Goal: Transaction & Acquisition: Purchase product/service

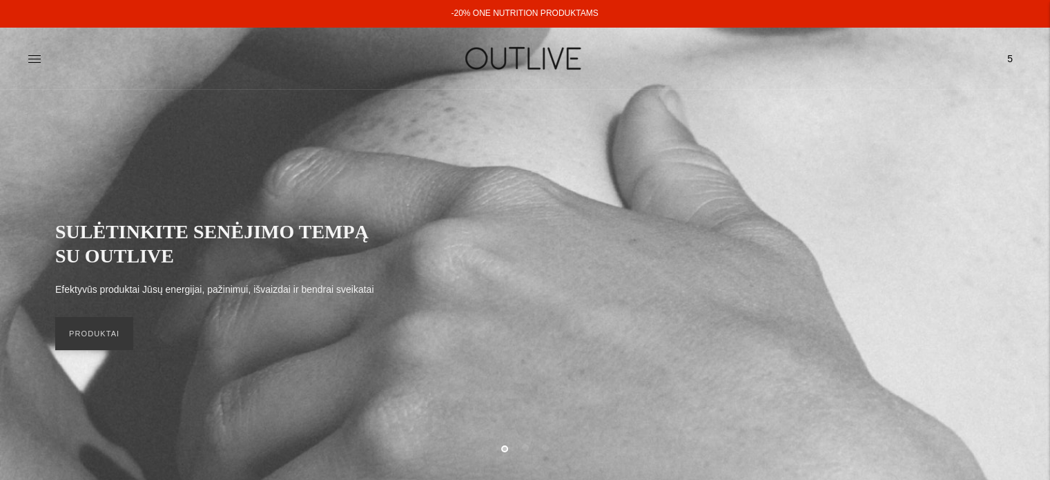
click at [1004, 56] on span "5" at bounding box center [1010, 58] width 19 height 19
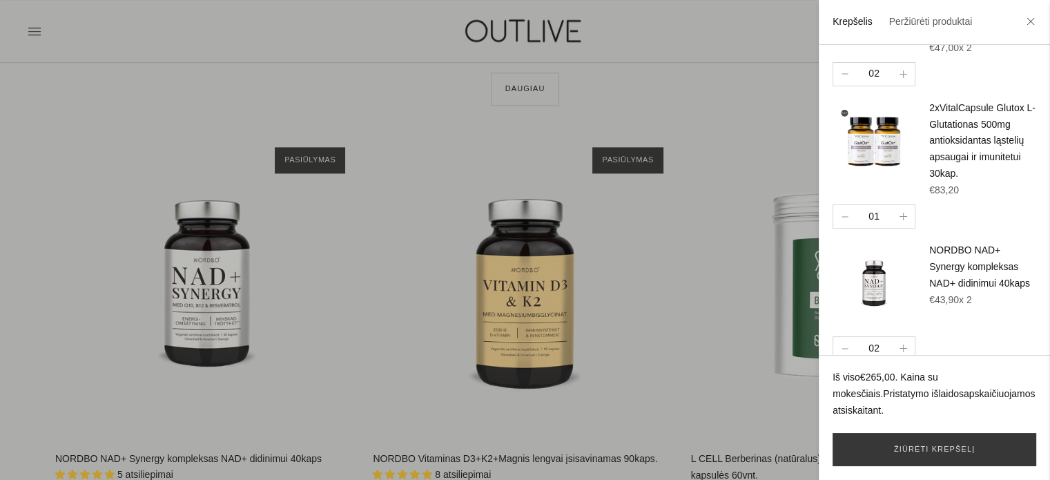
scroll to position [1865, 0]
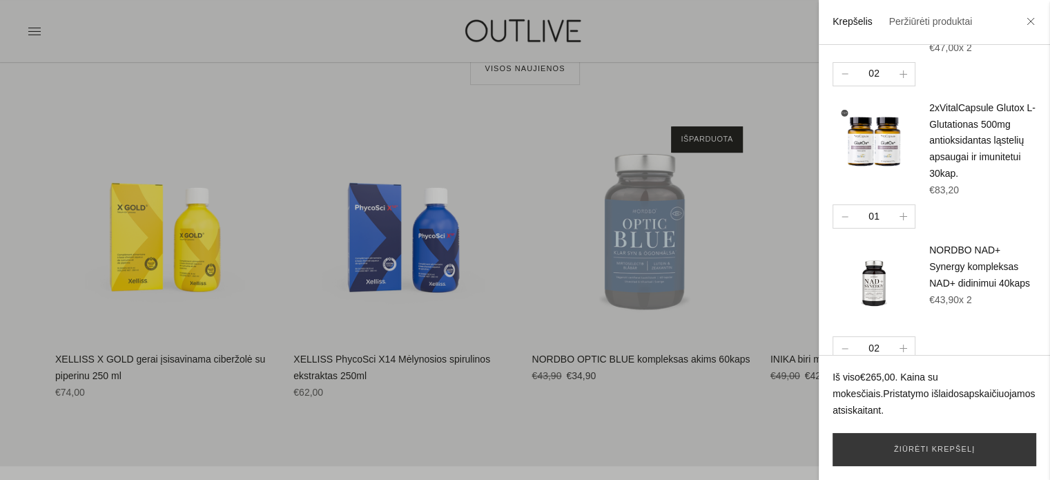
click at [468, 133] on div at bounding box center [525, 240] width 1050 height 480
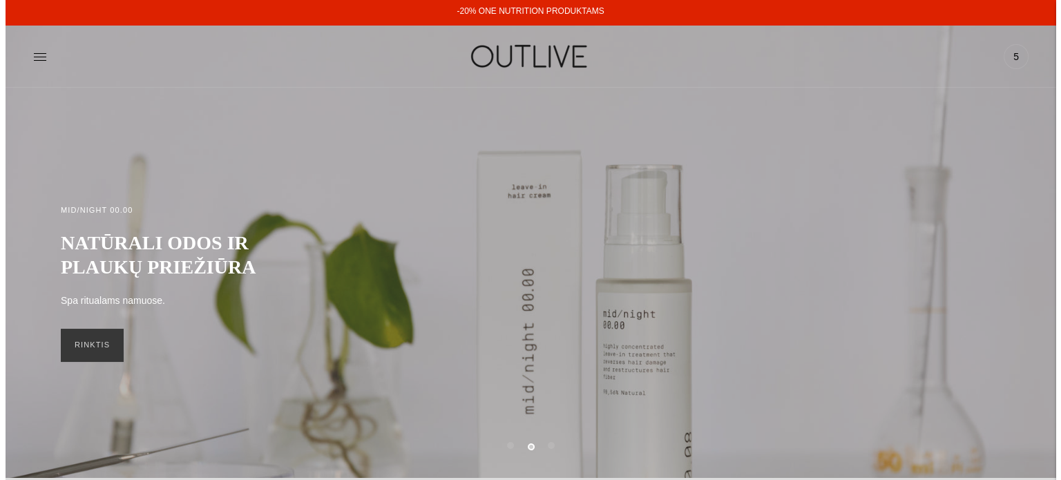
scroll to position [0, 0]
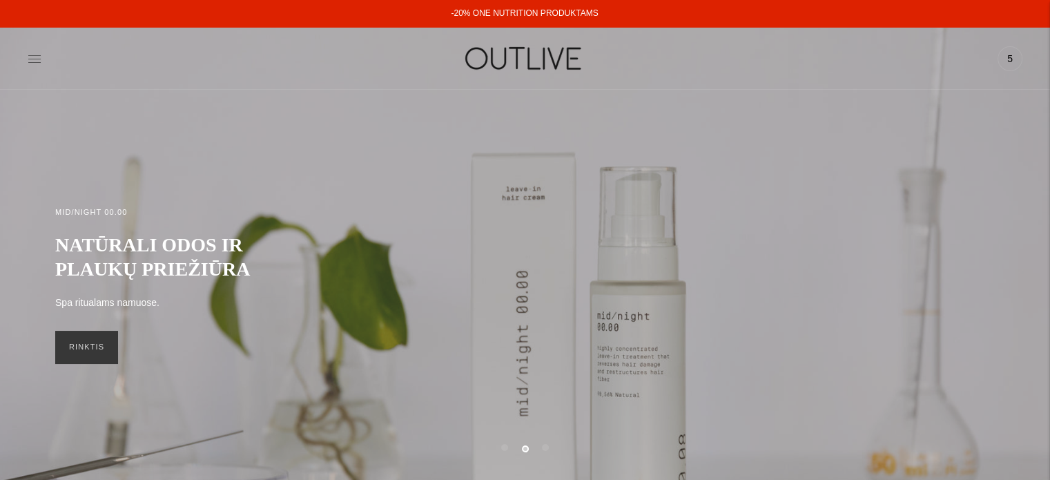
click at [28, 57] on icon at bounding box center [35, 59] width 14 height 14
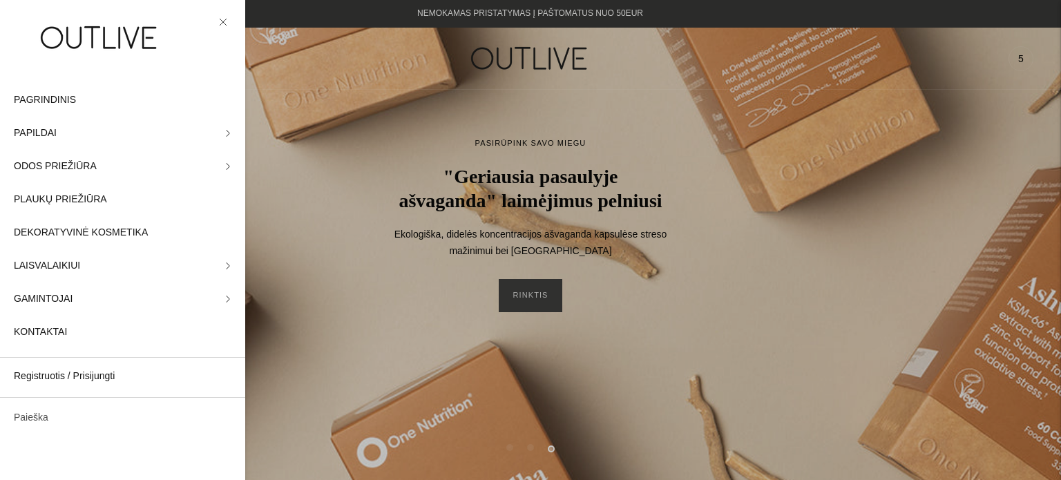
click at [37, 415] on link "Paieška" at bounding box center [122, 417] width 245 height 33
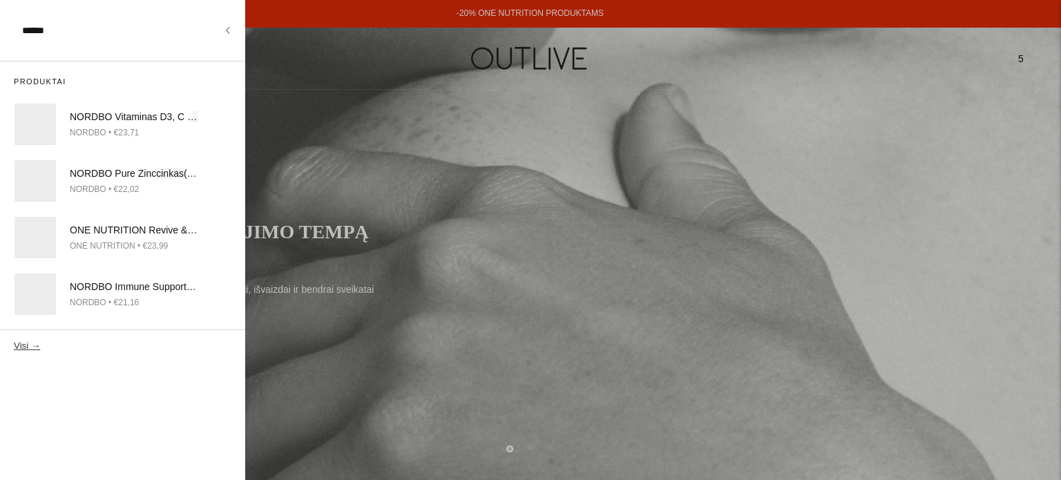
type input "******"
click at [14, 340] on button "Visi →" at bounding box center [27, 345] width 26 height 10
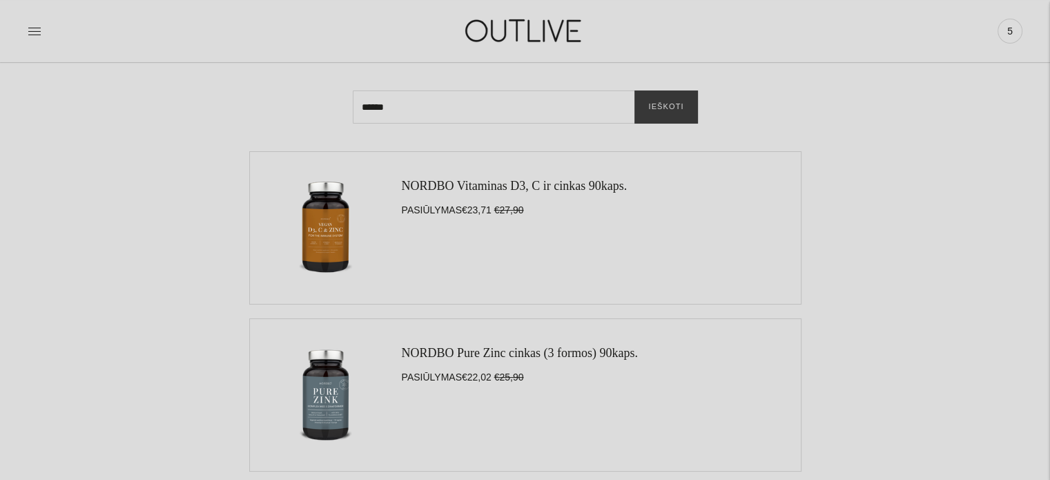
scroll to position [207, 0]
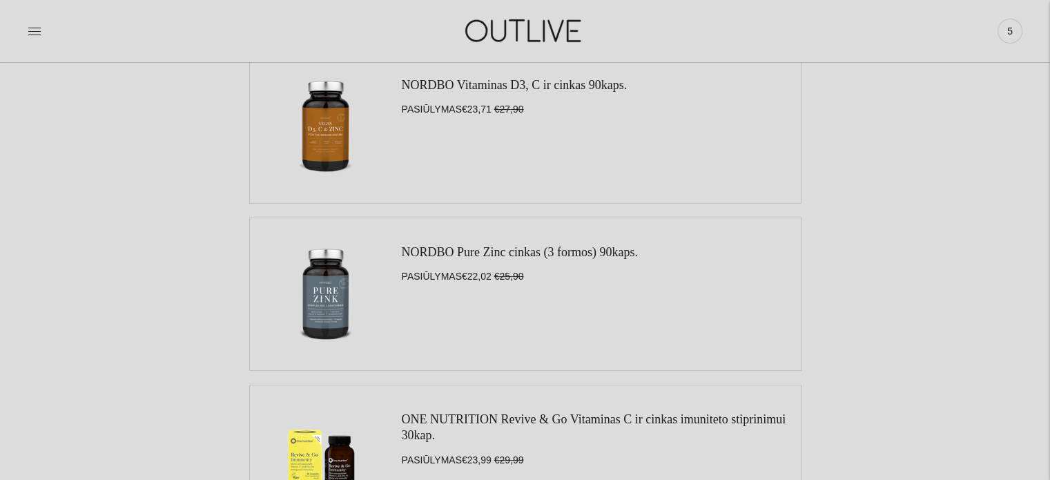
click at [334, 280] on img at bounding box center [326, 294] width 124 height 124
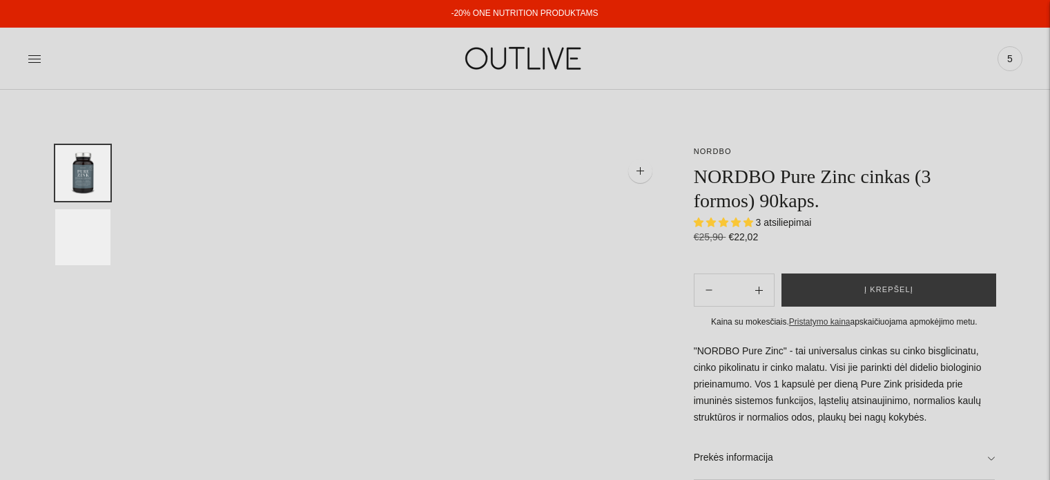
select select "**********"
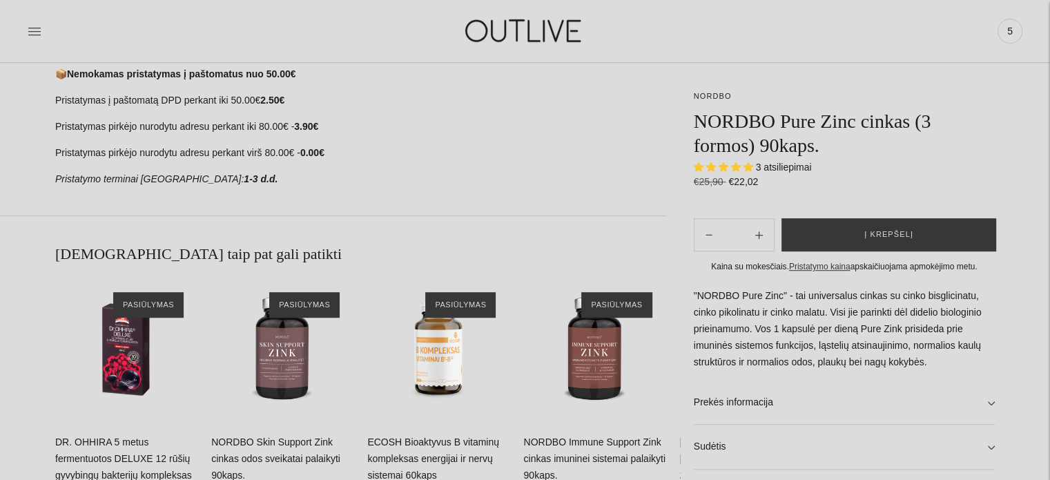
scroll to position [829, 0]
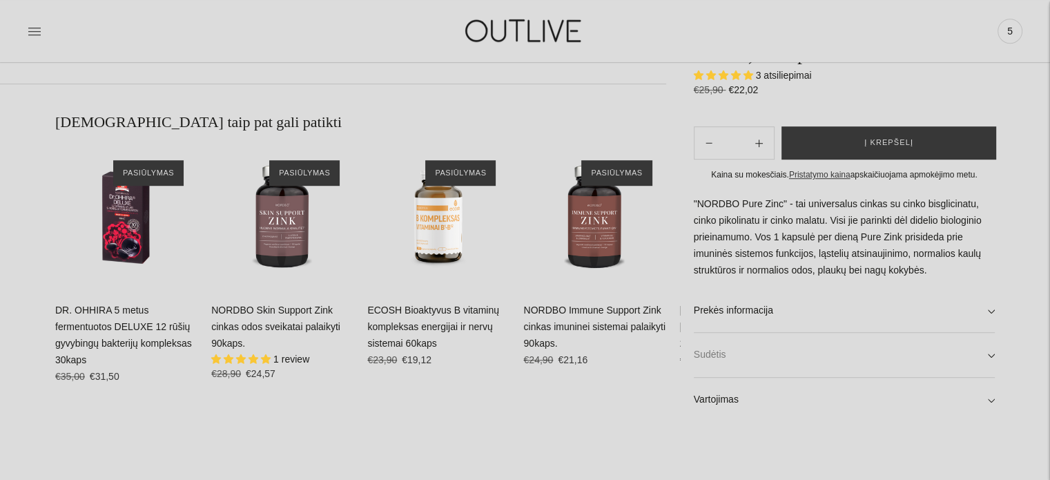
click at [981, 352] on link "Sudėtis" at bounding box center [844, 356] width 301 height 44
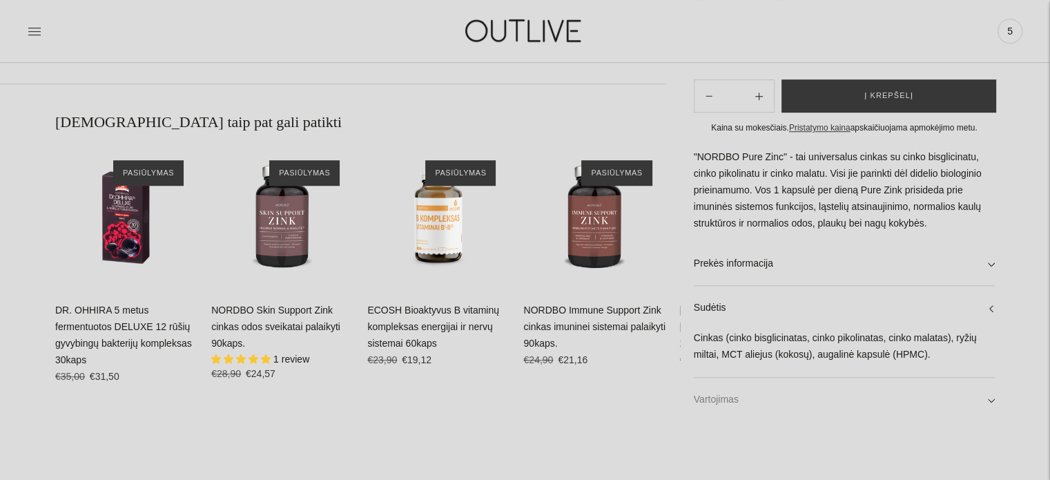
click at [983, 392] on link "Vartojimas" at bounding box center [844, 400] width 301 height 44
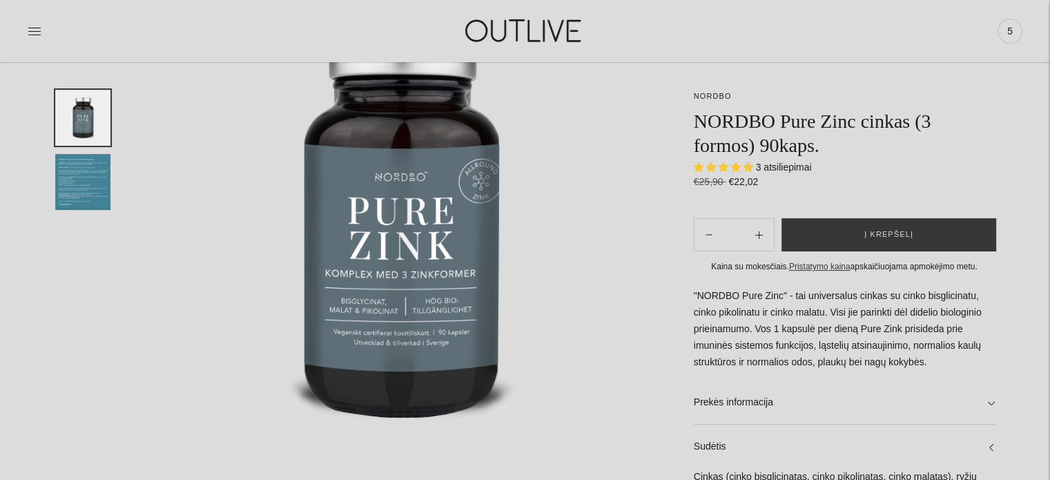
scroll to position [69, 0]
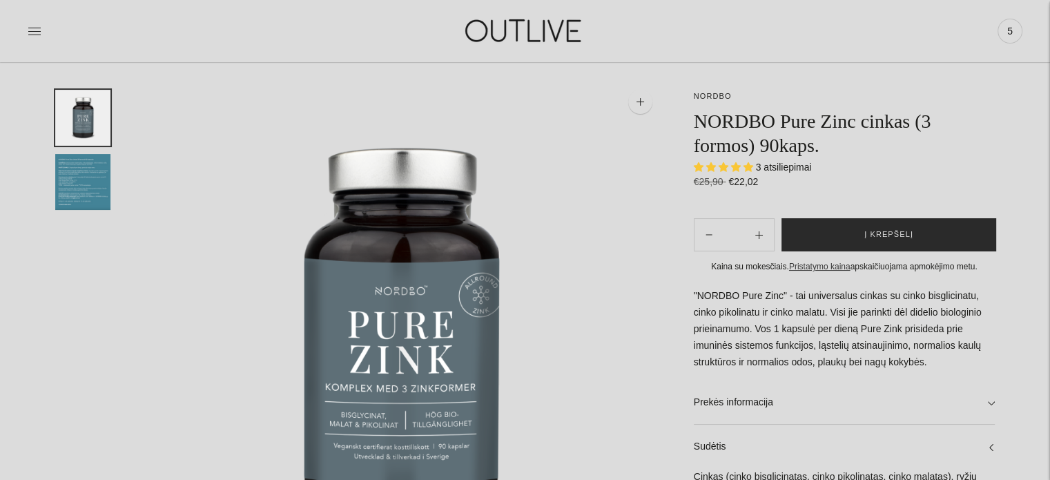
click at [885, 231] on span "Į krepšelį" at bounding box center [889, 235] width 49 height 14
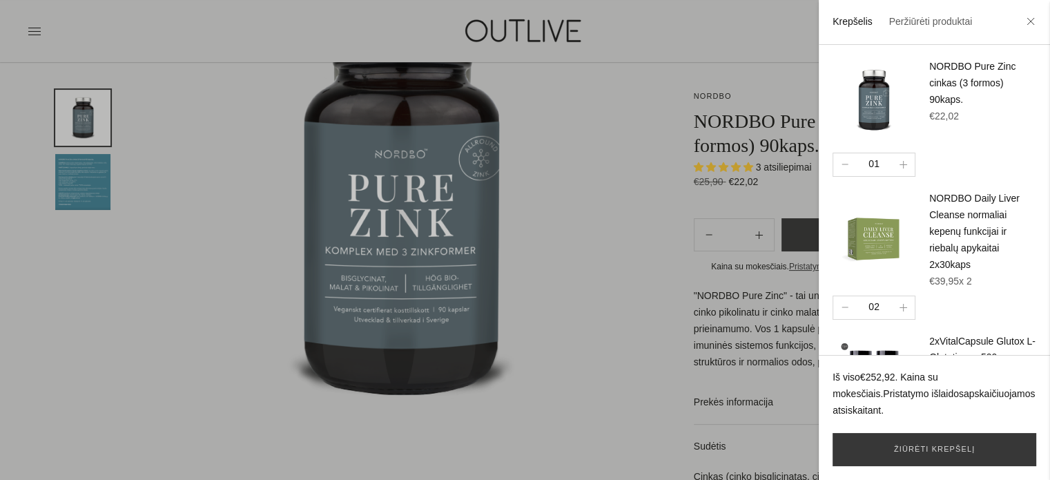
scroll to position [207, 0]
click at [862, 249] on img at bounding box center [874, 232] width 83 height 83
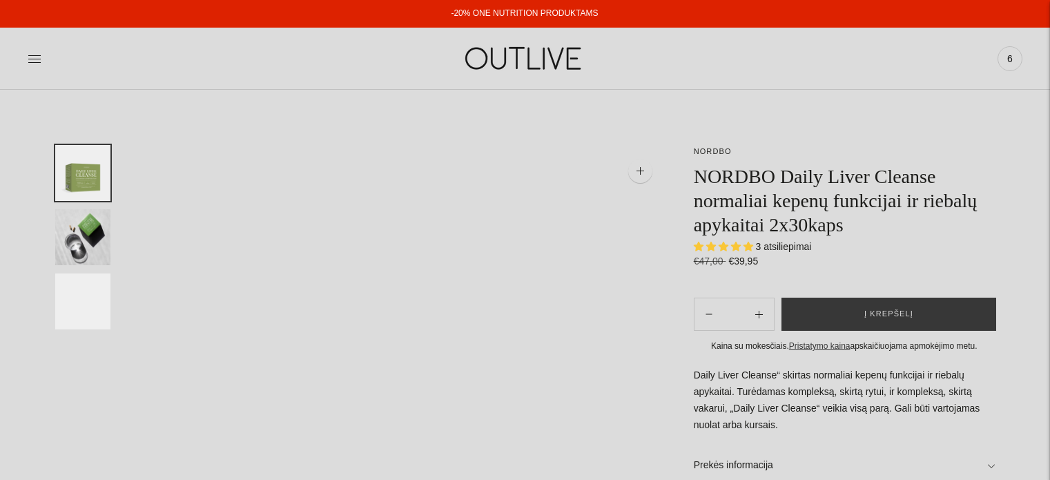
select select "**********"
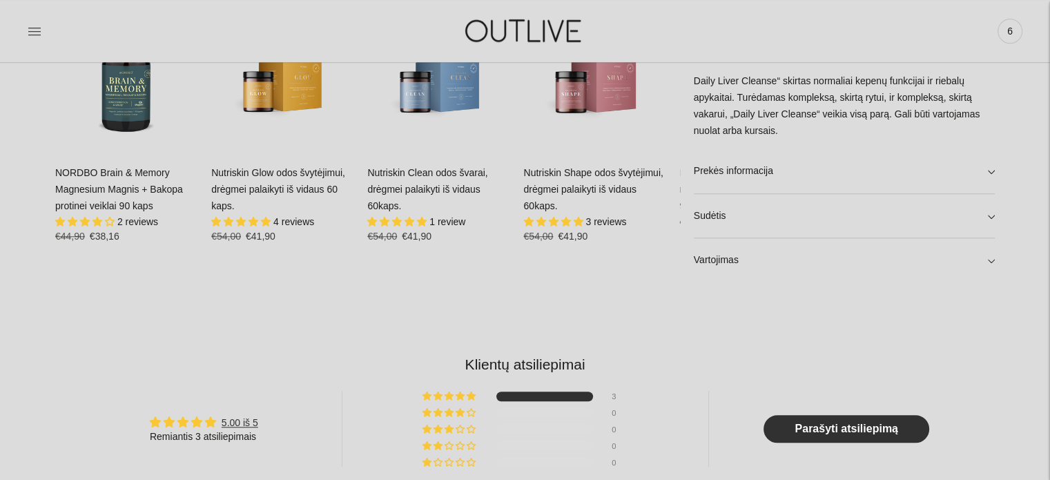
scroll to position [967, 0]
click at [989, 218] on link "Sudėtis" at bounding box center [844, 215] width 301 height 44
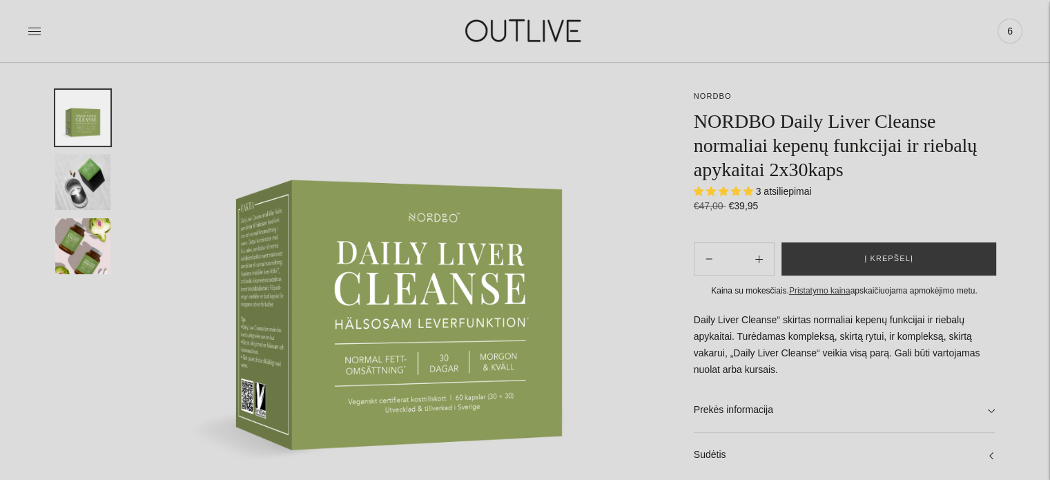
scroll to position [0, 0]
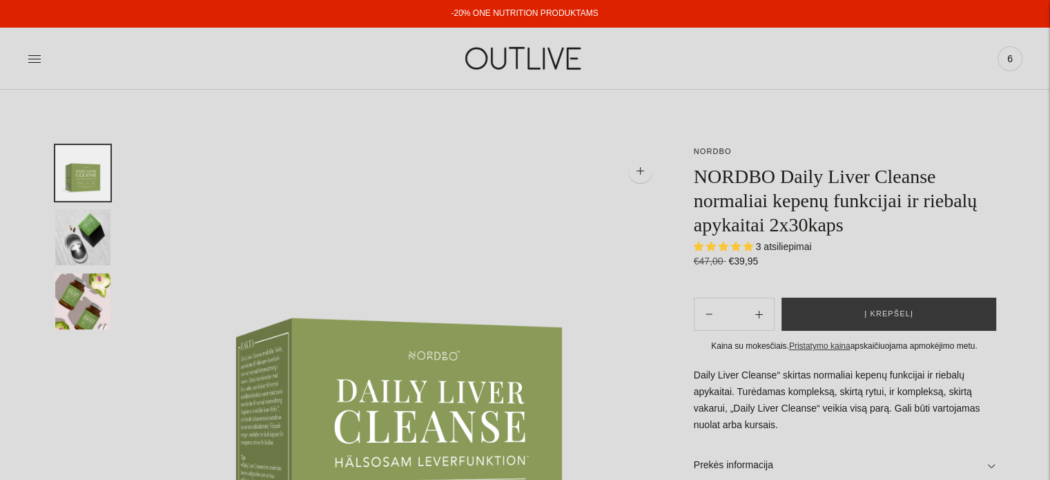
click at [1011, 52] on span "6" at bounding box center [1010, 58] width 19 height 19
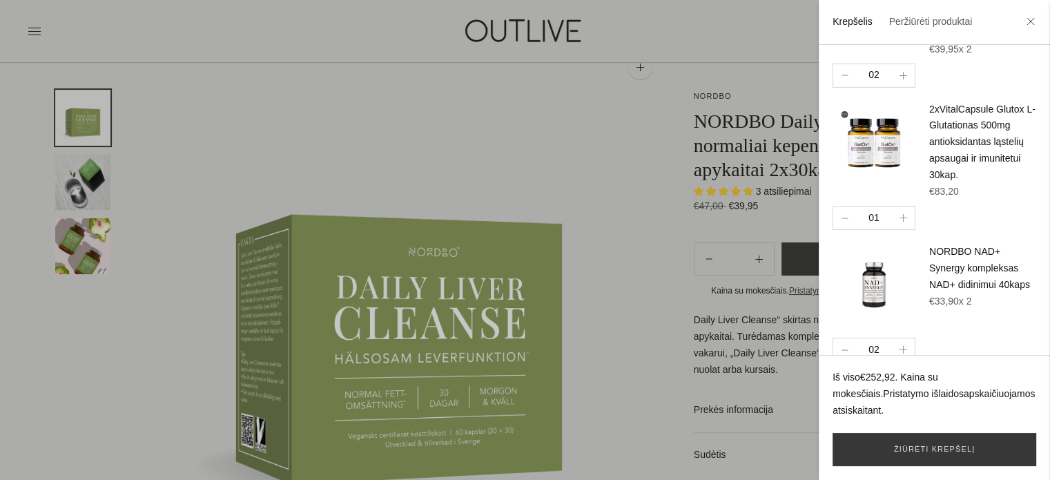
scroll to position [138, 0]
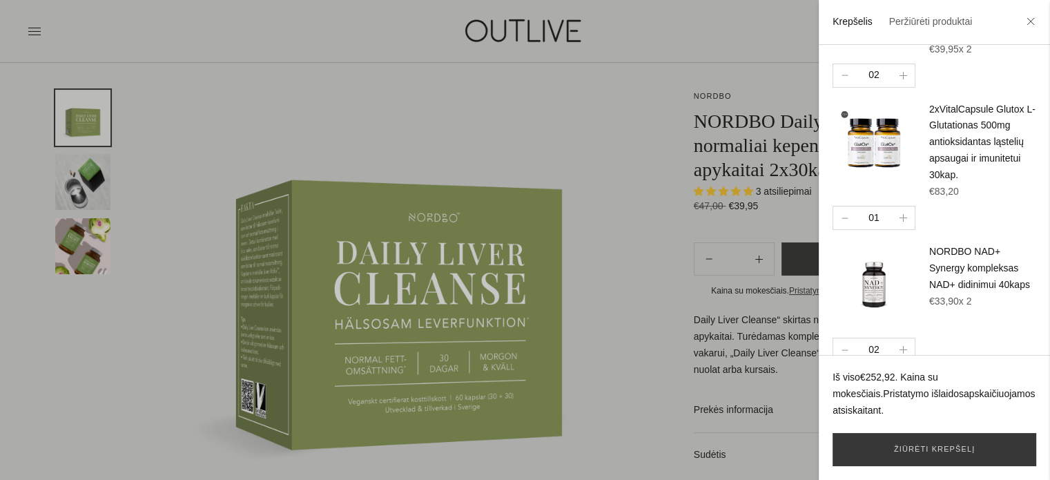
click at [963, 258] on h4 "NORDBO NAD+ Synergy kompleksas NAD+ didinimui 40kaps" at bounding box center [983, 269] width 107 height 50
click at [945, 270] on link "NORDBO NAD+ Synergy kompleksas NAD+ didinimui 40kaps" at bounding box center [980, 268] width 101 height 44
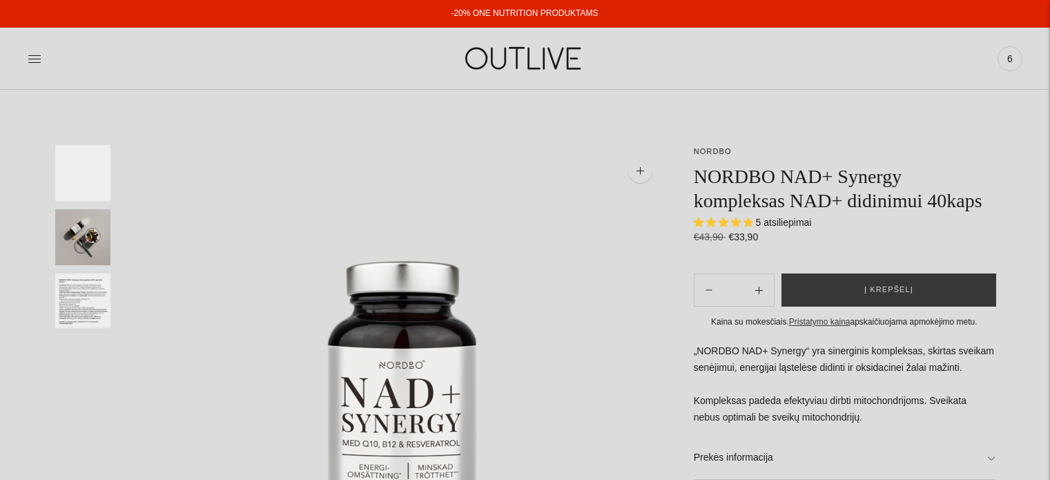
select select "**********"
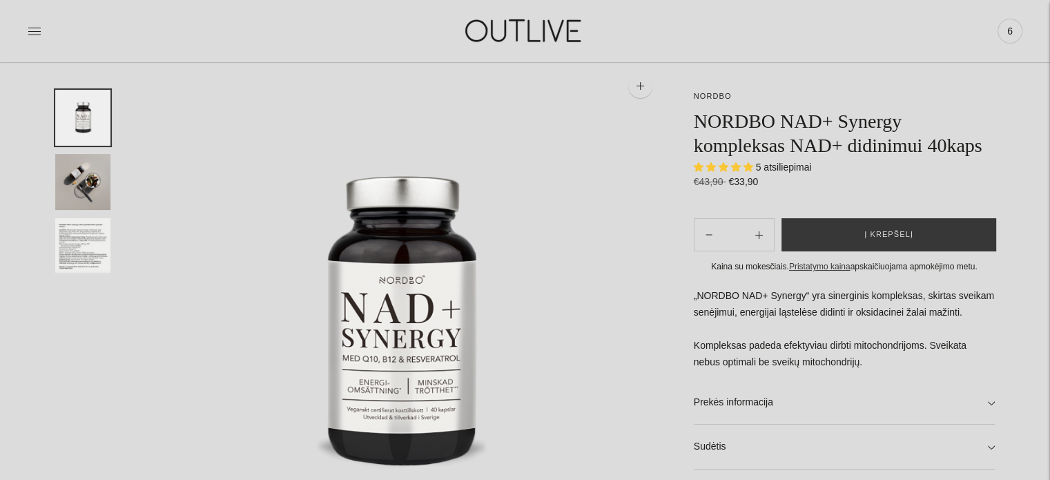
scroll to position [138, 0]
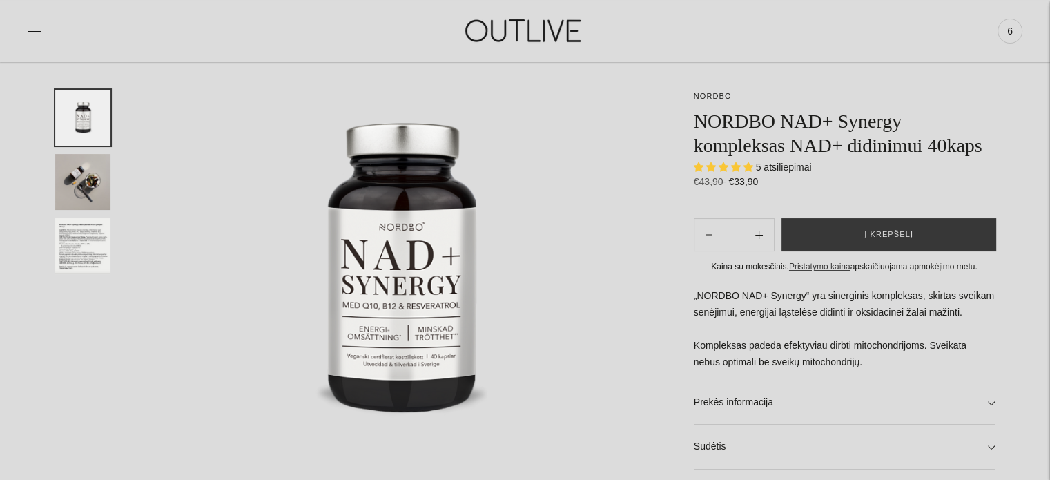
click at [80, 241] on img "Translation missing: en.general.accessibility.image_thumbail" at bounding box center [82, 246] width 55 height 56
